Goal: Navigation & Orientation: Find specific page/section

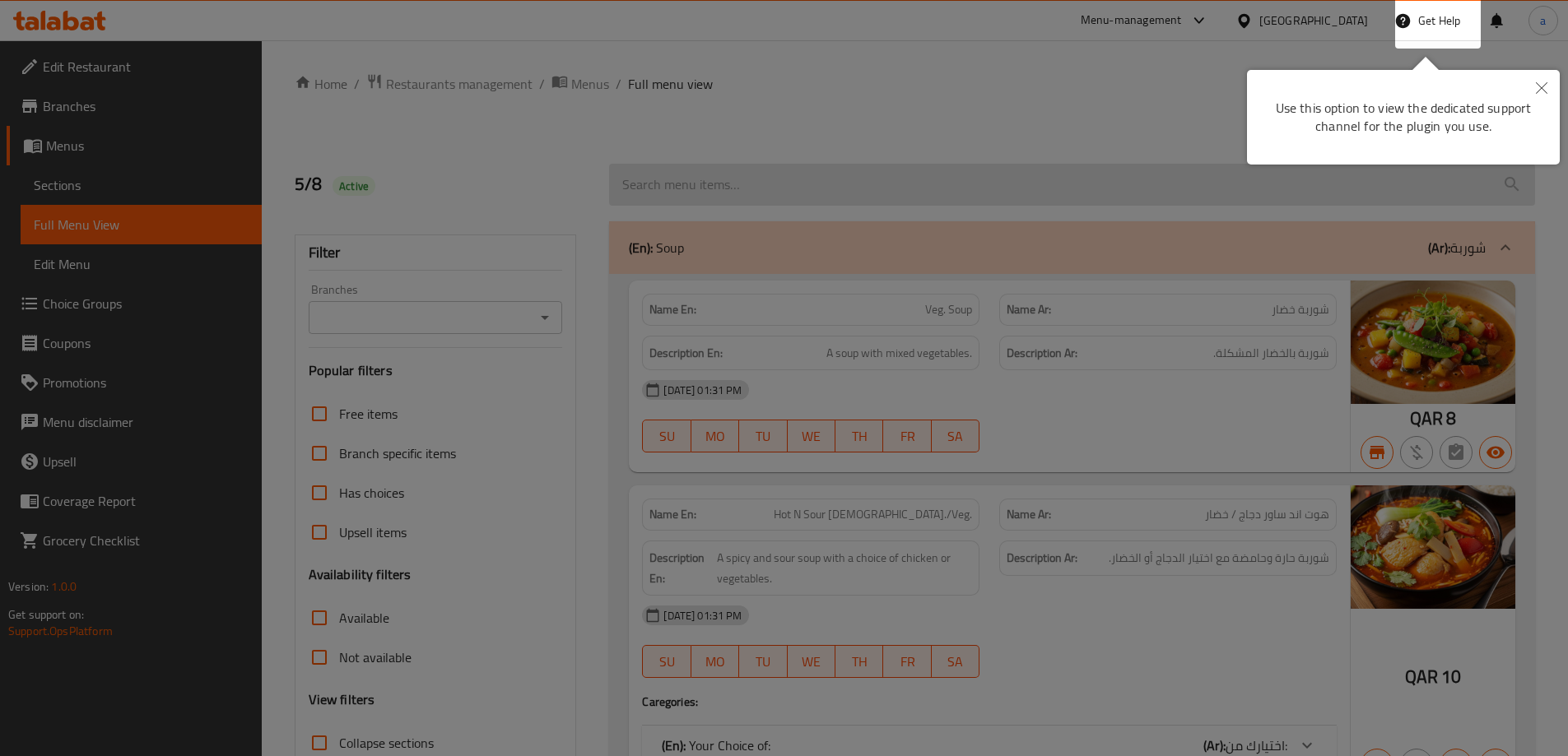
click at [724, 218] on div at bounding box center [784, 378] width 1568 height 756
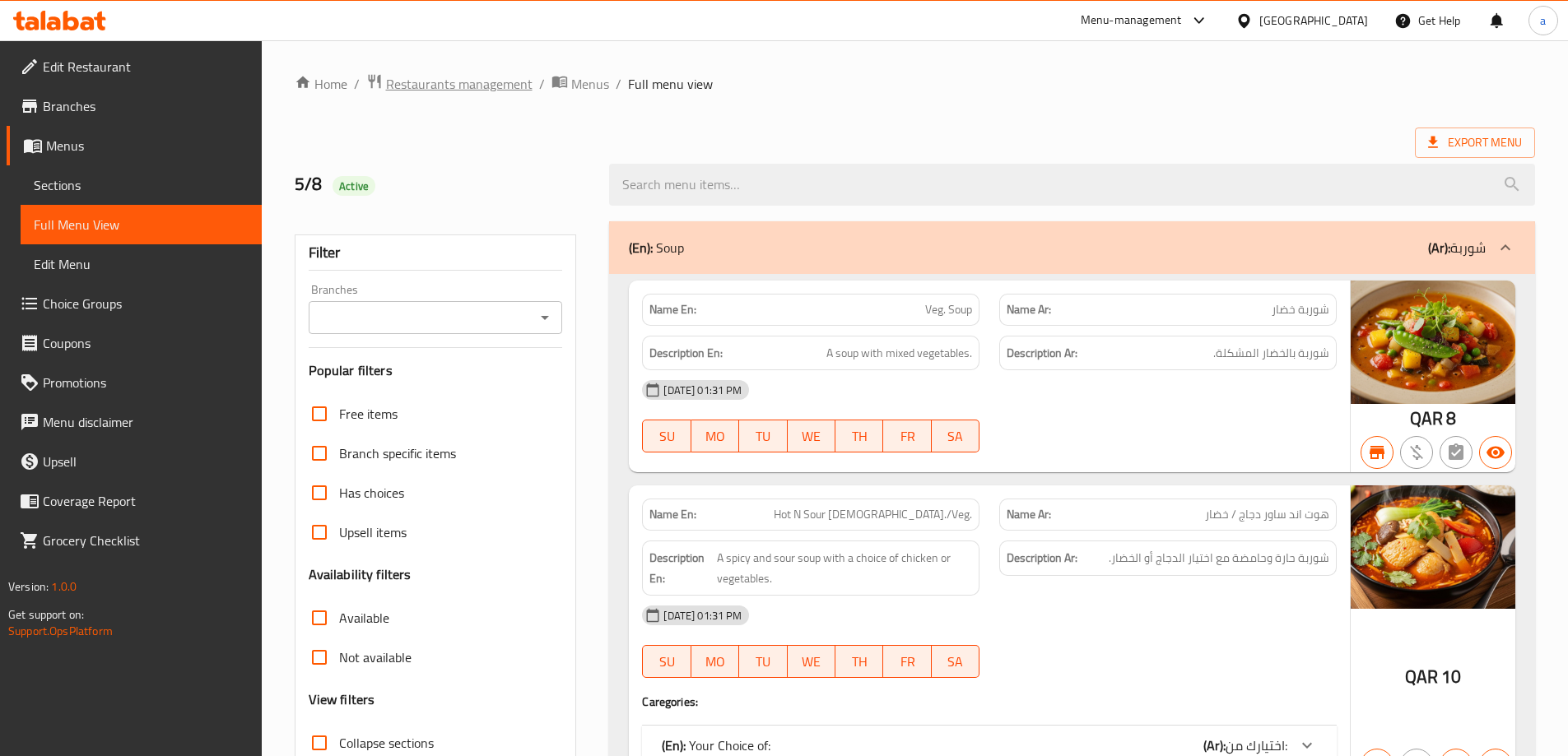
click at [509, 74] on span "Restaurants management" at bounding box center [459, 84] width 147 height 20
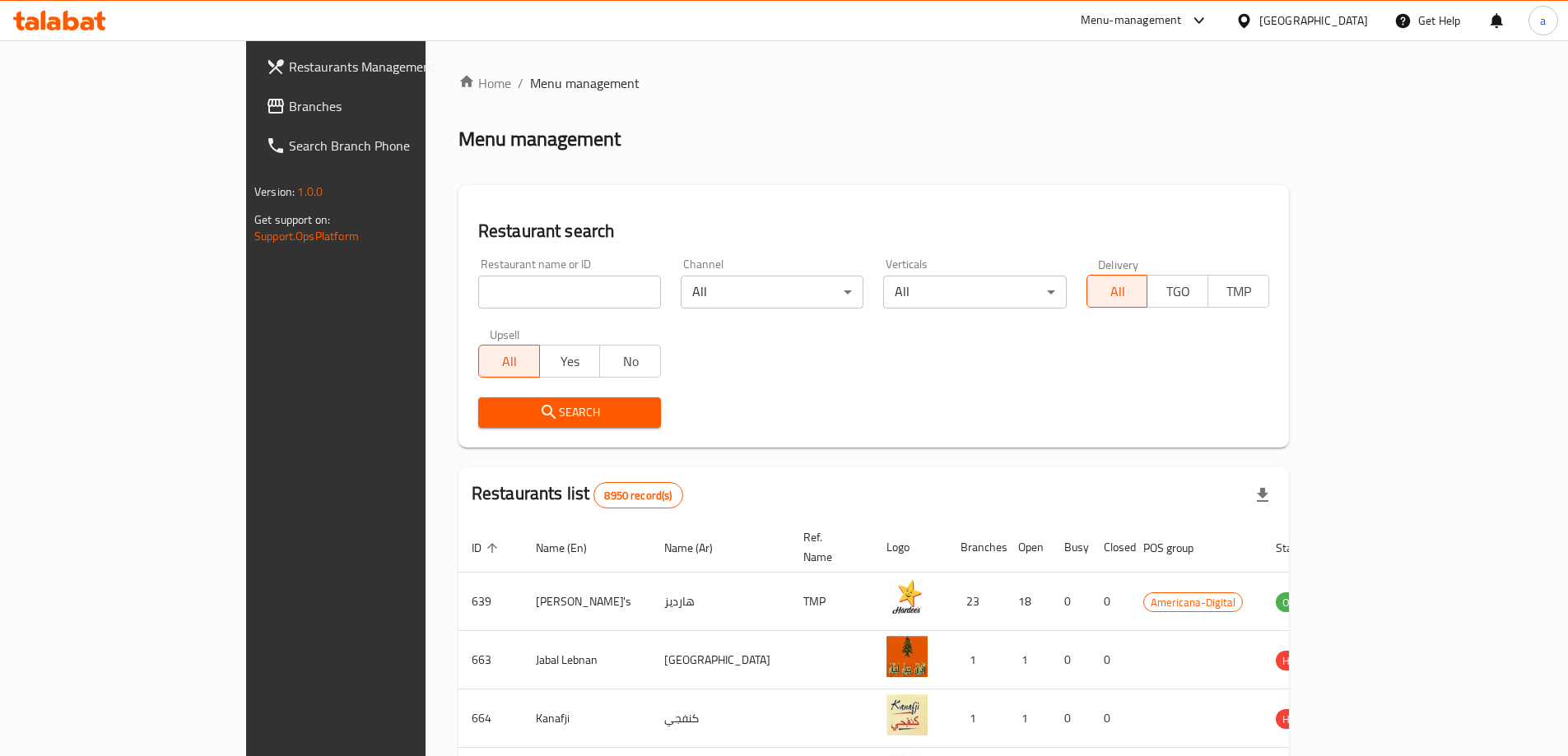
click at [1348, 14] on div "[GEOGRAPHIC_DATA]" at bounding box center [1313, 21] width 108 height 18
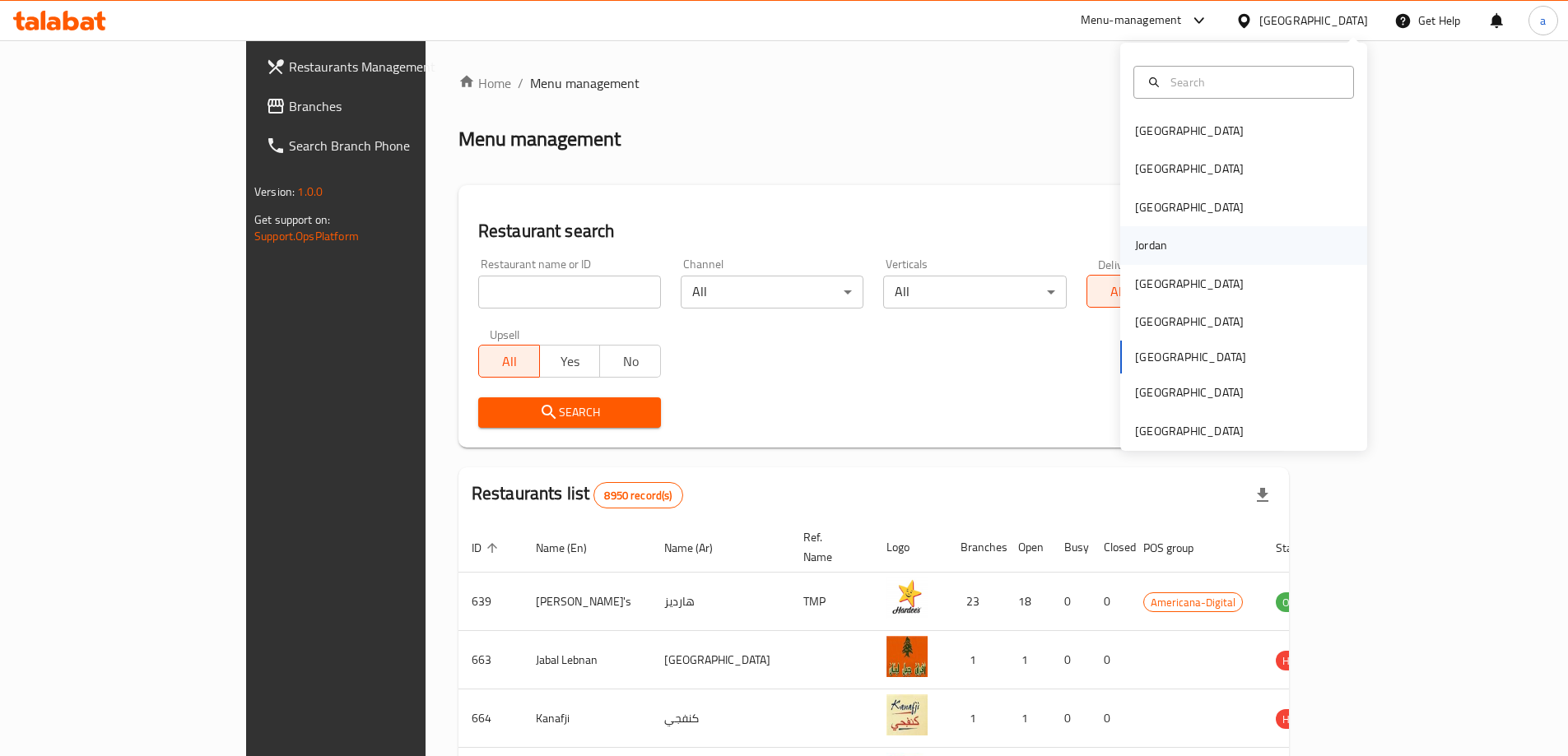
click at [1141, 257] on div "Jordan" at bounding box center [1151, 246] width 58 height 38
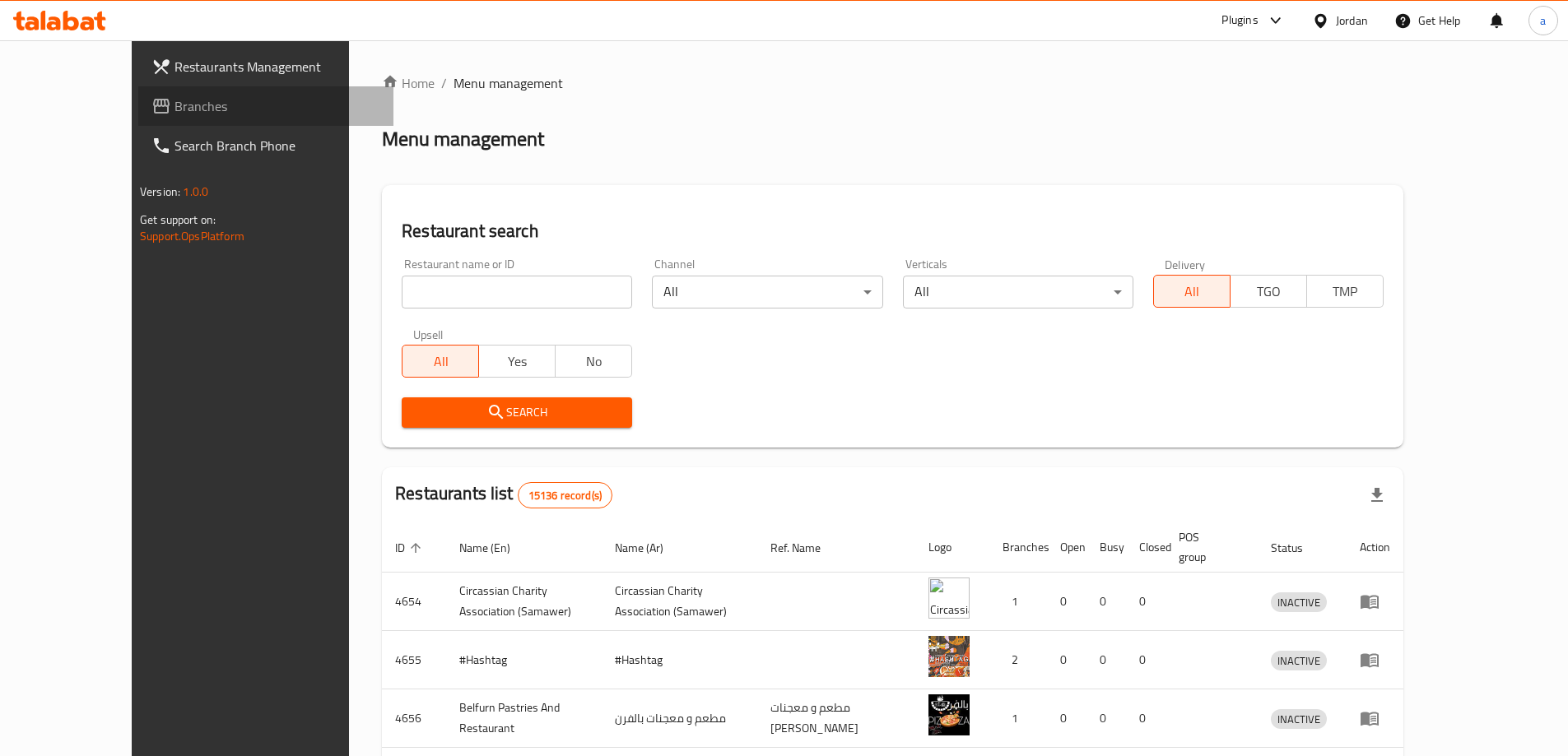
click at [138, 122] on link "Branches" at bounding box center [266, 106] width 255 height 39
